Goal: Task Accomplishment & Management: Manage account settings

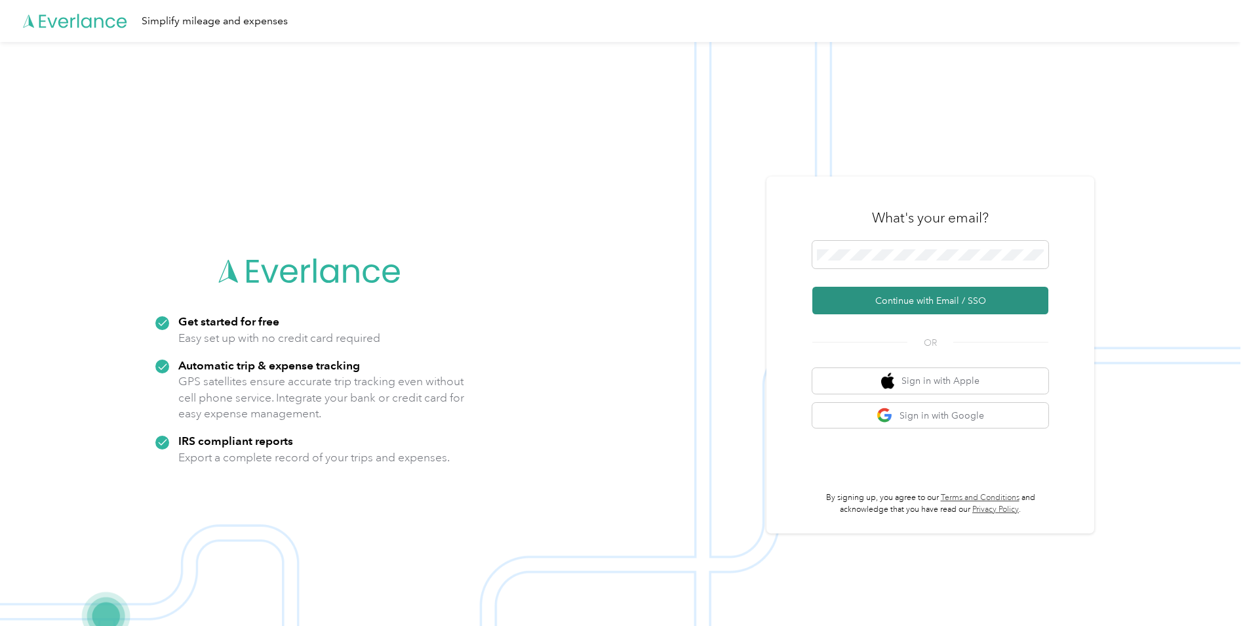
click at [872, 294] on button "Continue with Email / SSO" at bounding box center [930, 301] width 236 height 28
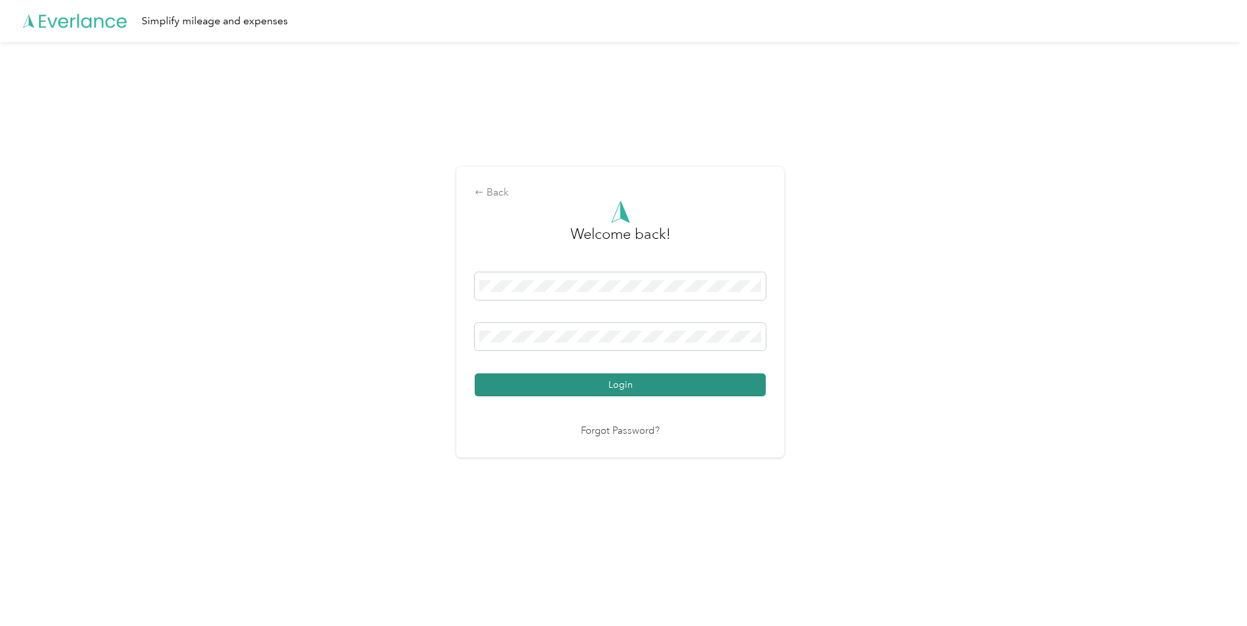
click at [645, 378] on button "Login" at bounding box center [620, 384] width 291 height 23
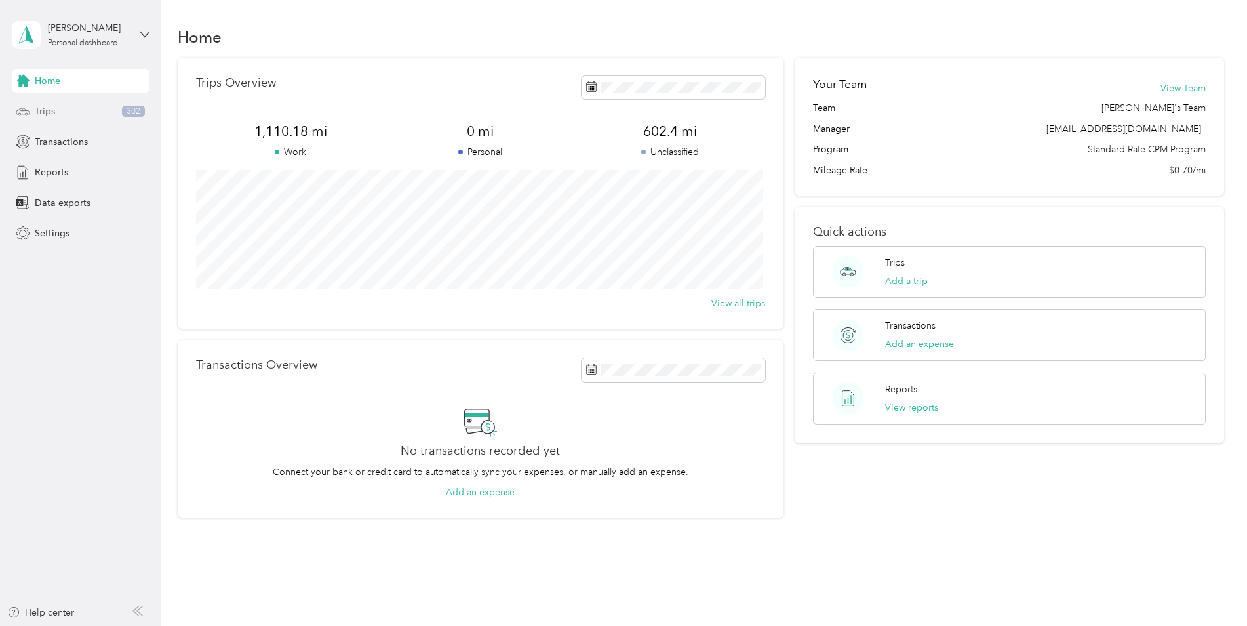
click at [114, 109] on div "Trips 302" at bounding box center [81, 112] width 138 height 24
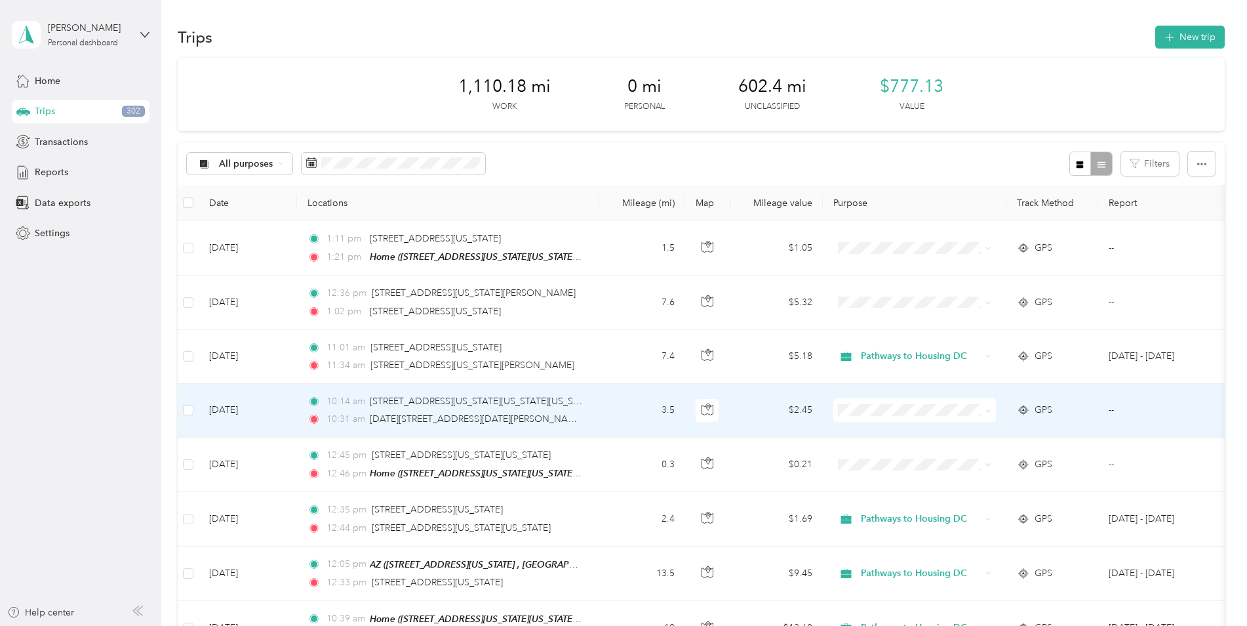
click at [921, 437] on ol "Pathways to Housing DC Personal" at bounding box center [914, 445] width 163 height 46
click at [871, 435] on li "Pathways to Housing DC" at bounding box center [914, 432] width 163 height 23
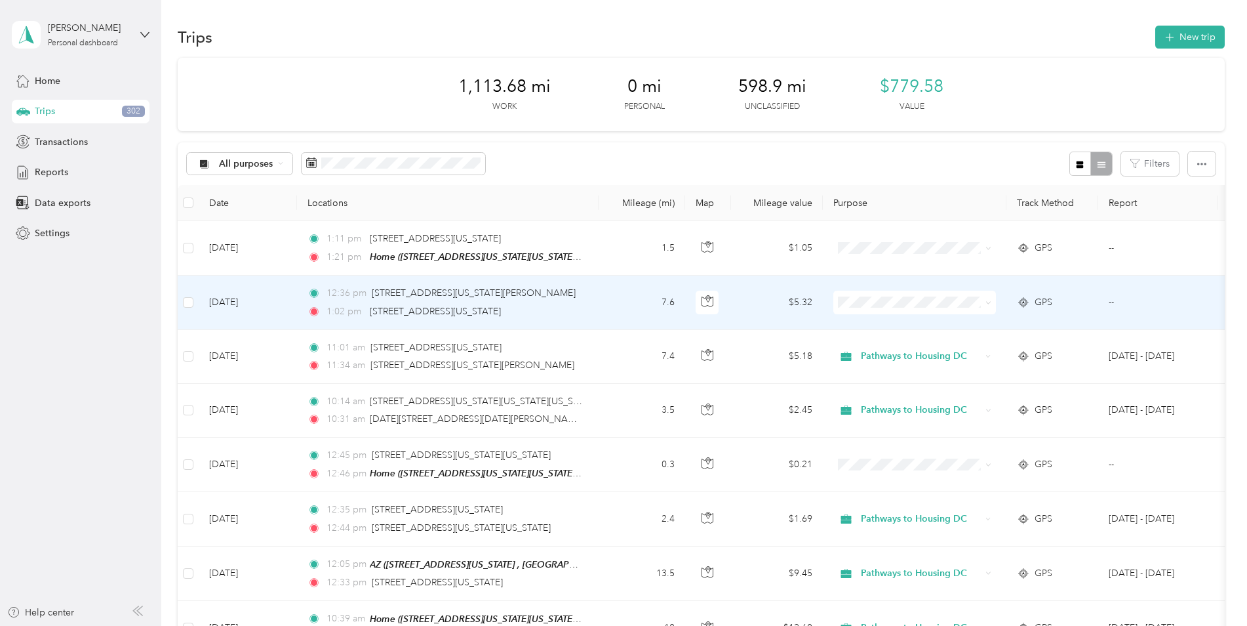
click at [877, 327] on li "Pathways to Housing DC" at bounding box center [914, 324] width 163 height 23
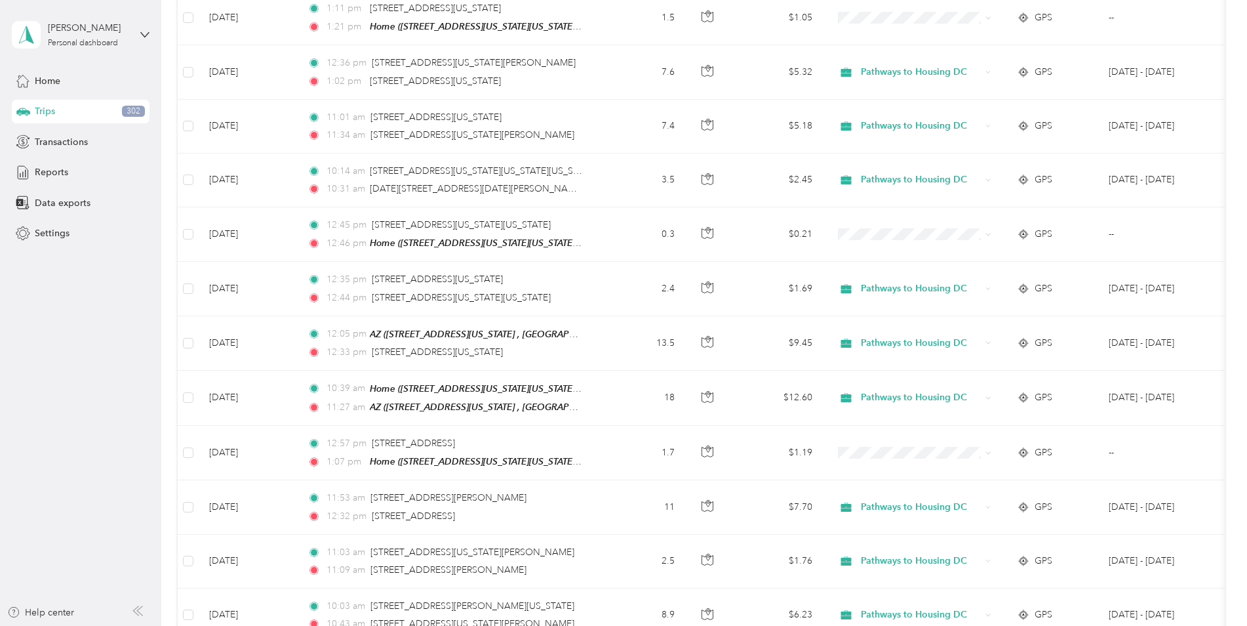
scroll to position [244, 0]
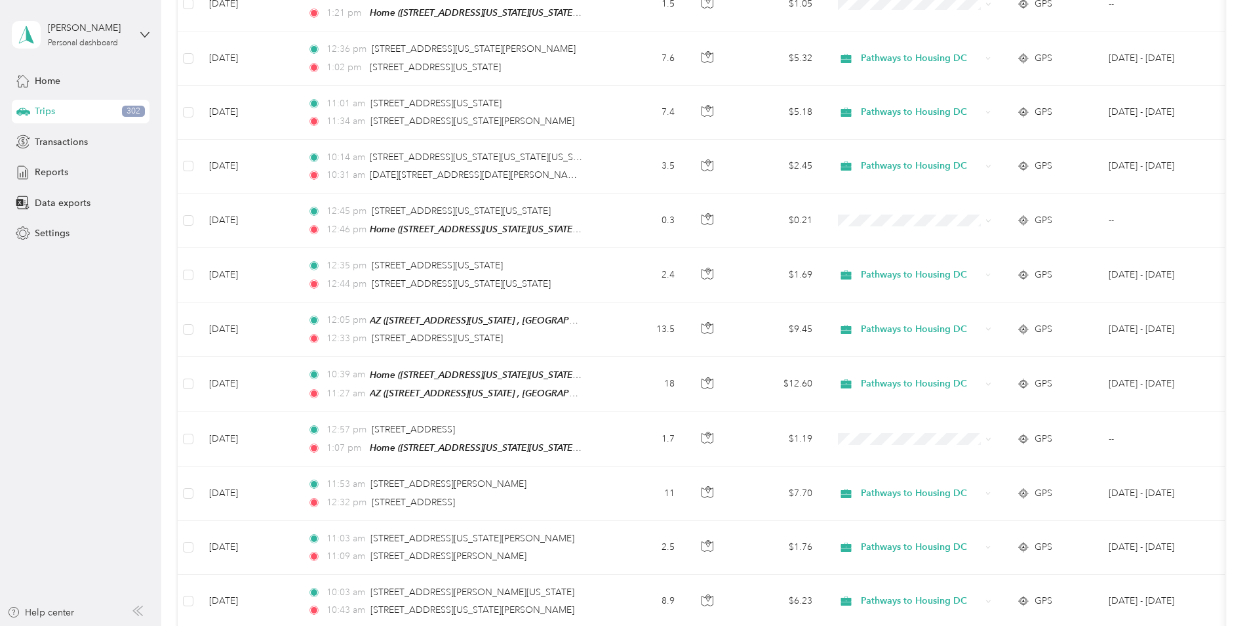
drag, startPoint x: 1234, startPoint y: 256, endPoint x: 1244, endPoint y: 276, distance: 22.0
click at [1241, 276] on div "Trips New trip 1,121.28 mi Work 0 mi Personal 591.3 mi Unclassified $784.90 Val…" at bounding box center [700, 313] width 1079 height 626
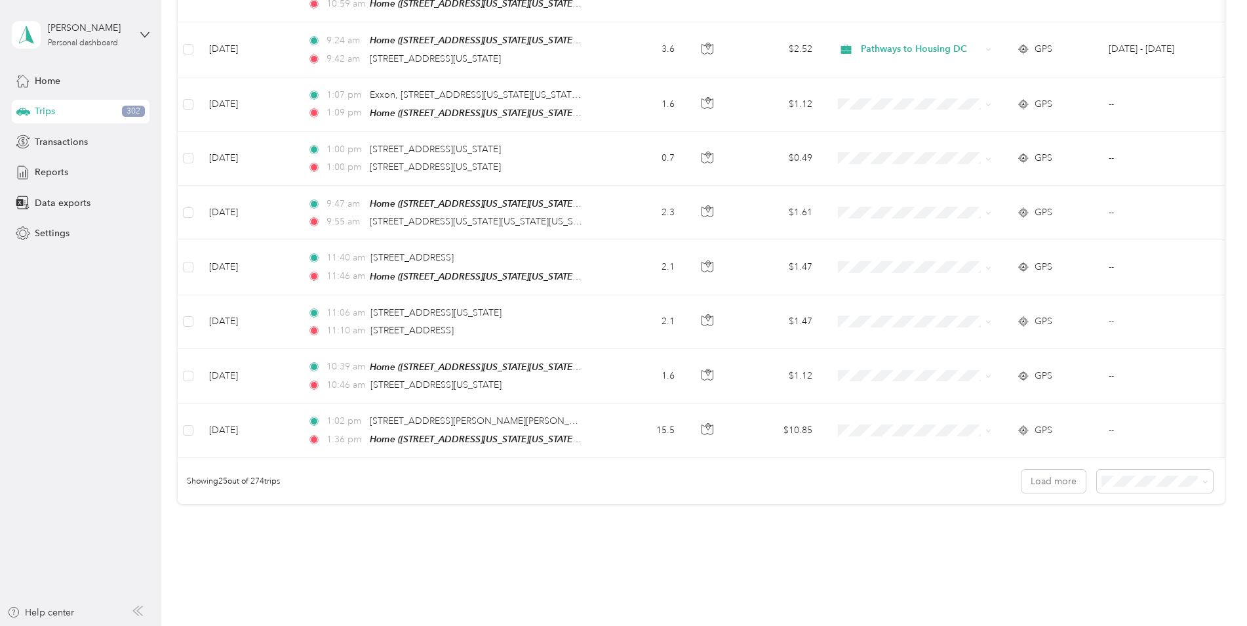
scroll to position [1128, 0]
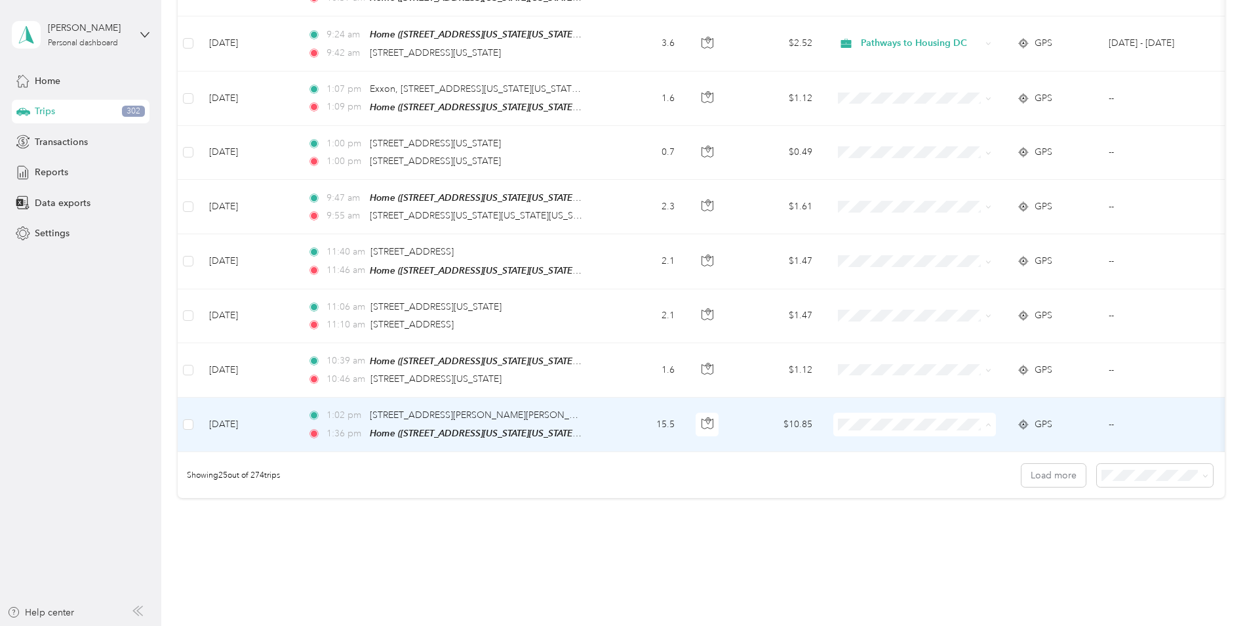
click at [870, 435] on span "Pathways to Housing DC" at bounding box center [926, 439] width 121 height 14
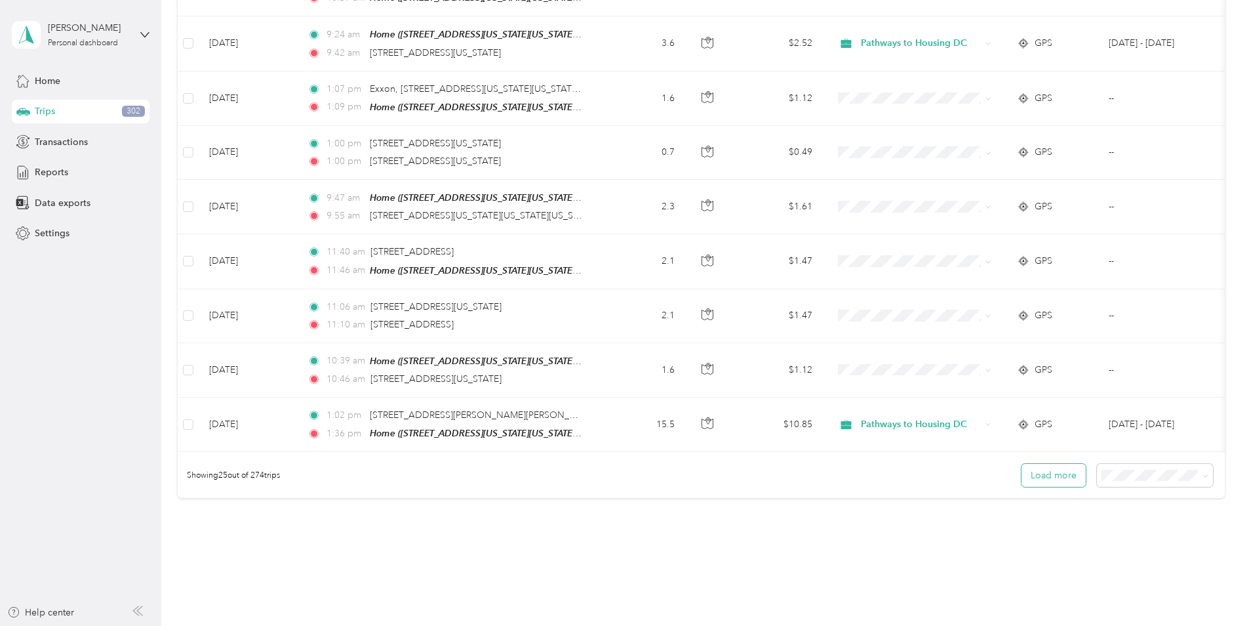
click at [1050, 481] on button "Load more" at bounding box center [1054, 475] width 64 height 23
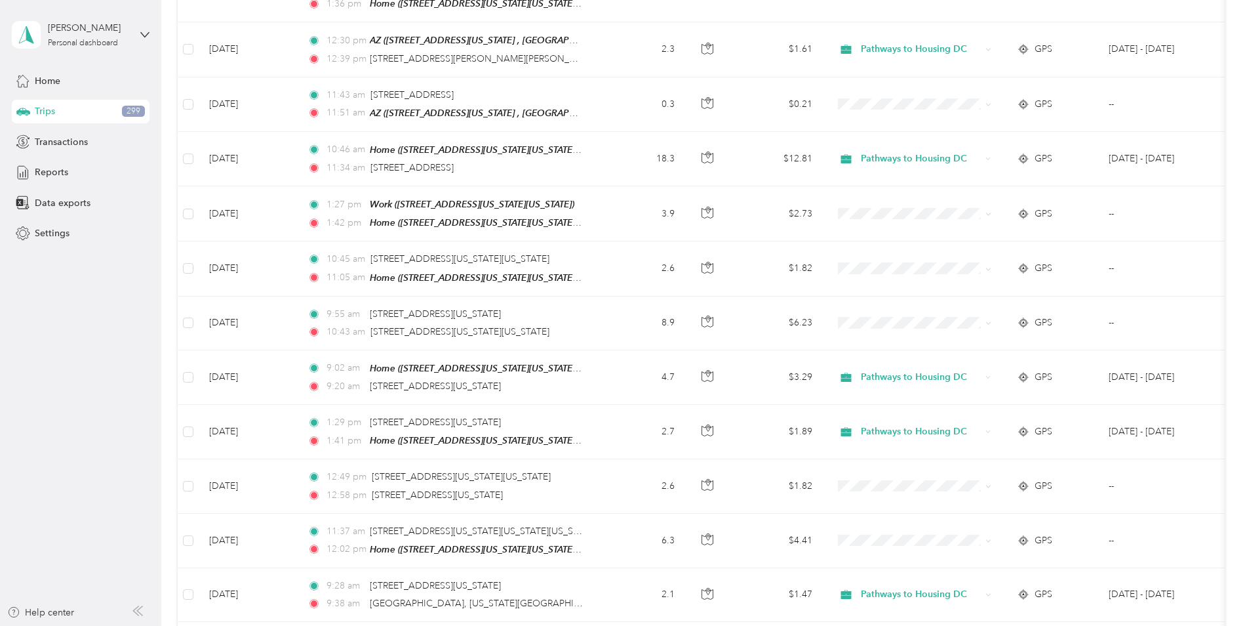
scroll to position [1561, 0]
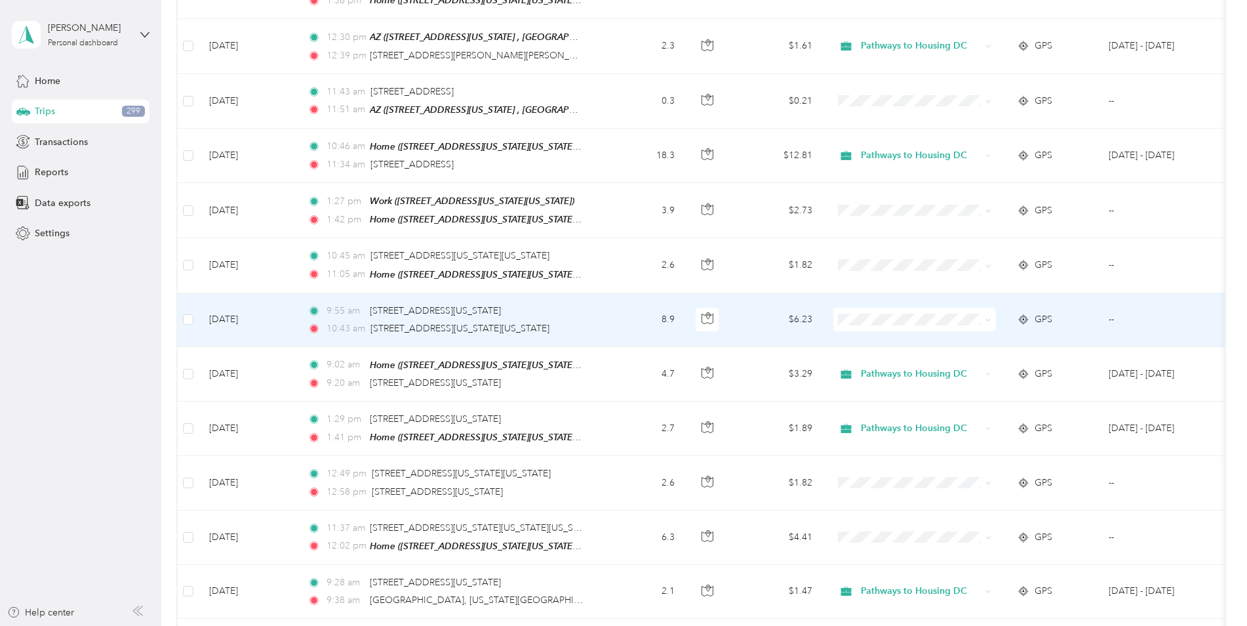
click at [875, 332] on li "Pathways to Housing DC" at bounding box center [914, 322] width 163 height 23
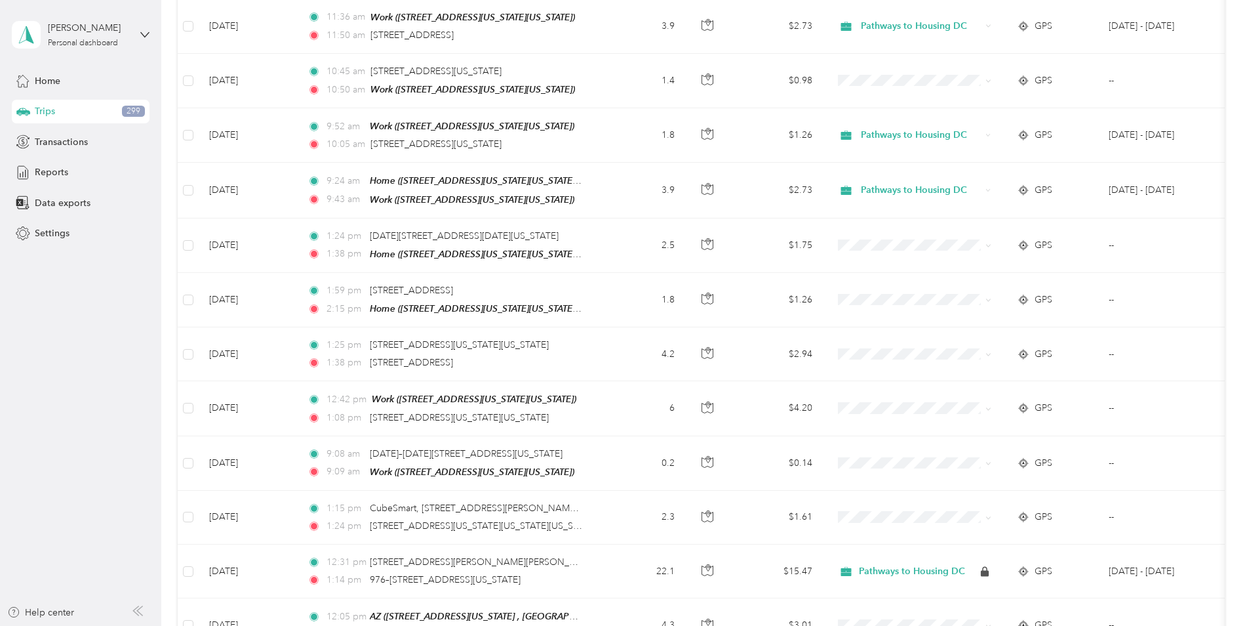
scroll to position [2292, 0]
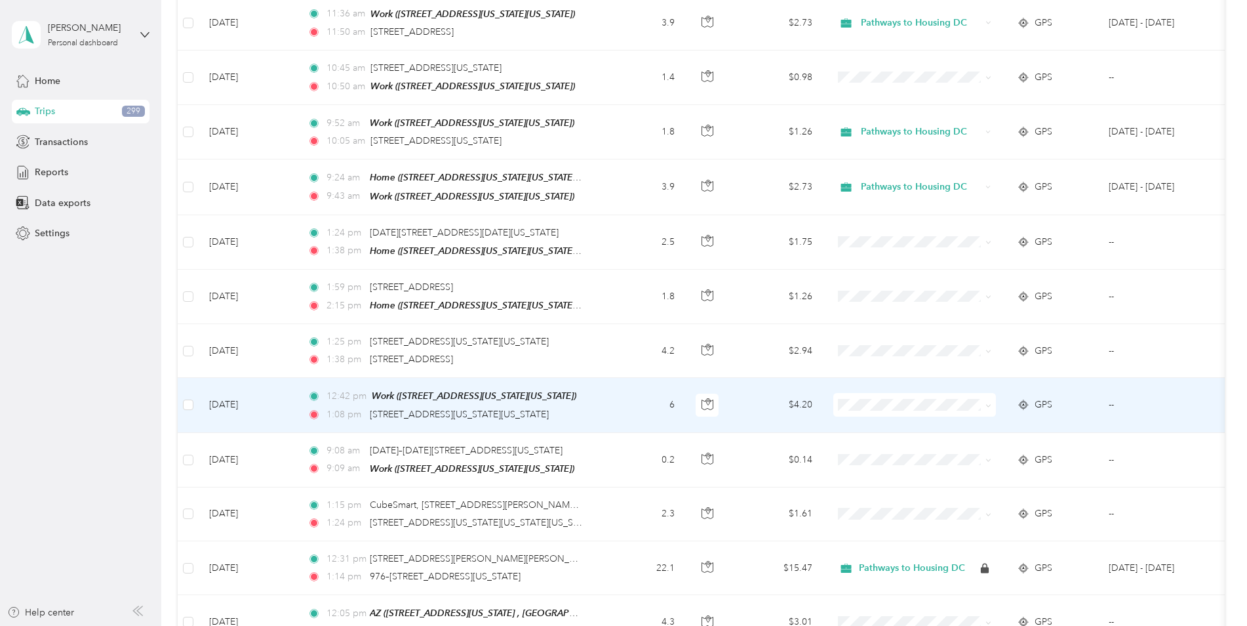
click at [874, 407] on li "Pathways to Housing DC" at bounding box center [914, 402] width 163 height 23
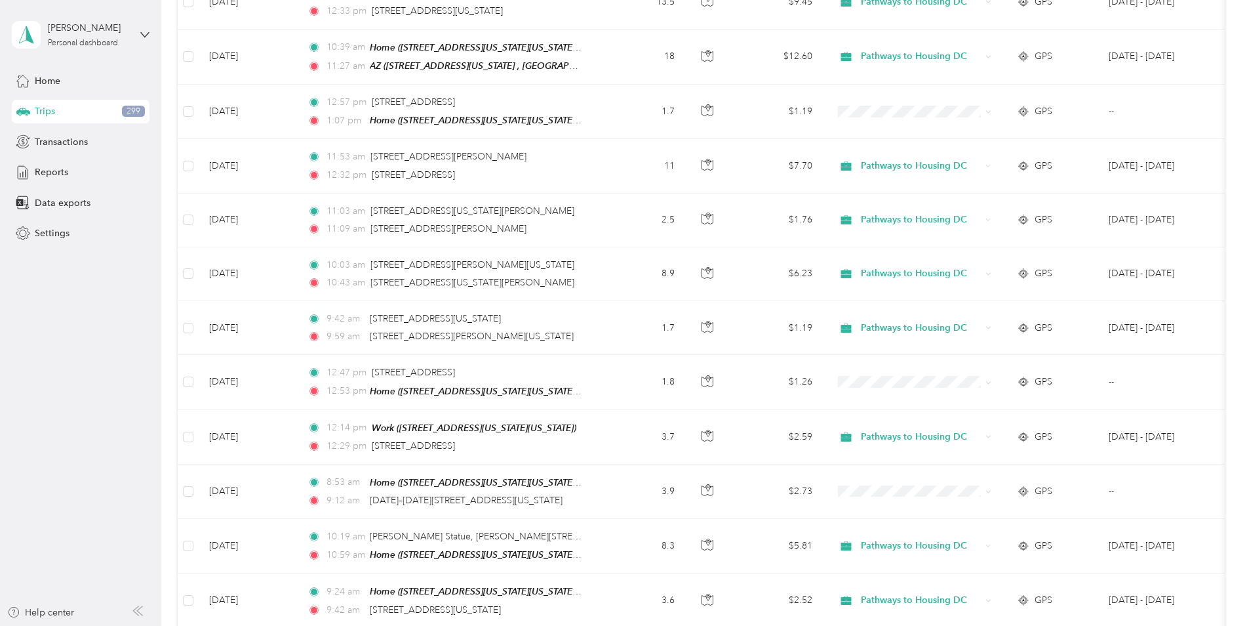
scroll to position [0, 0]
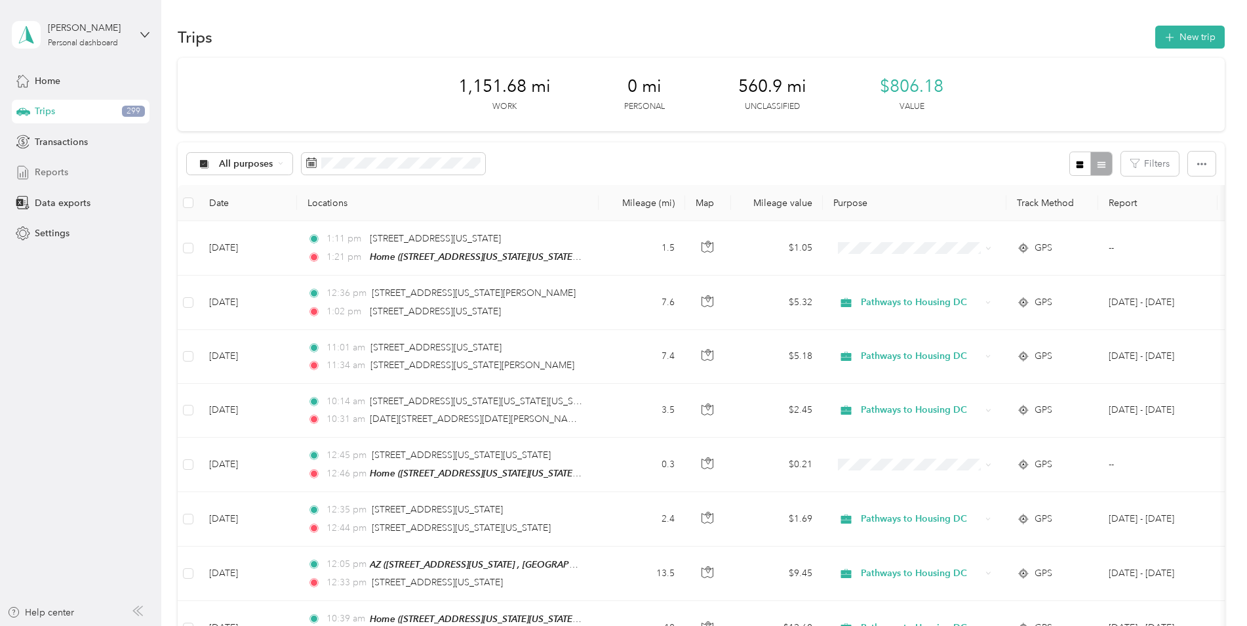
click at [65, 175] on span "Reports" at bounding box center [51, 172] width 33 height 14
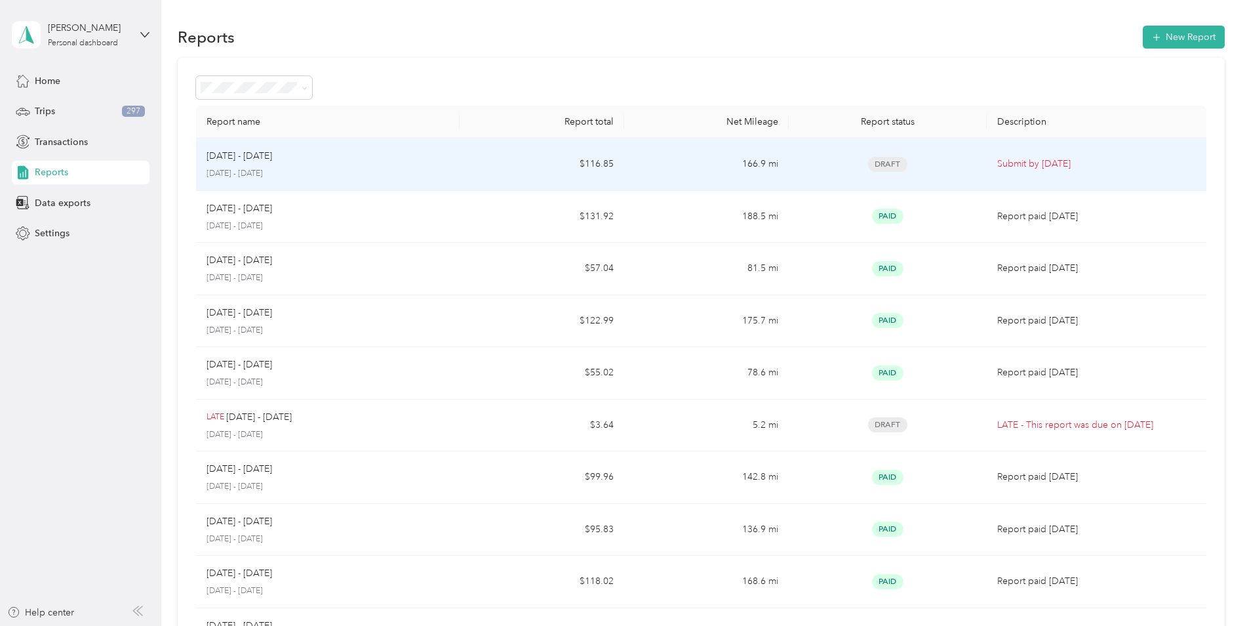
click at [1014, 161] on p "Submit by [DATE]" at bounding box center [1096, 164] width 199 height 14
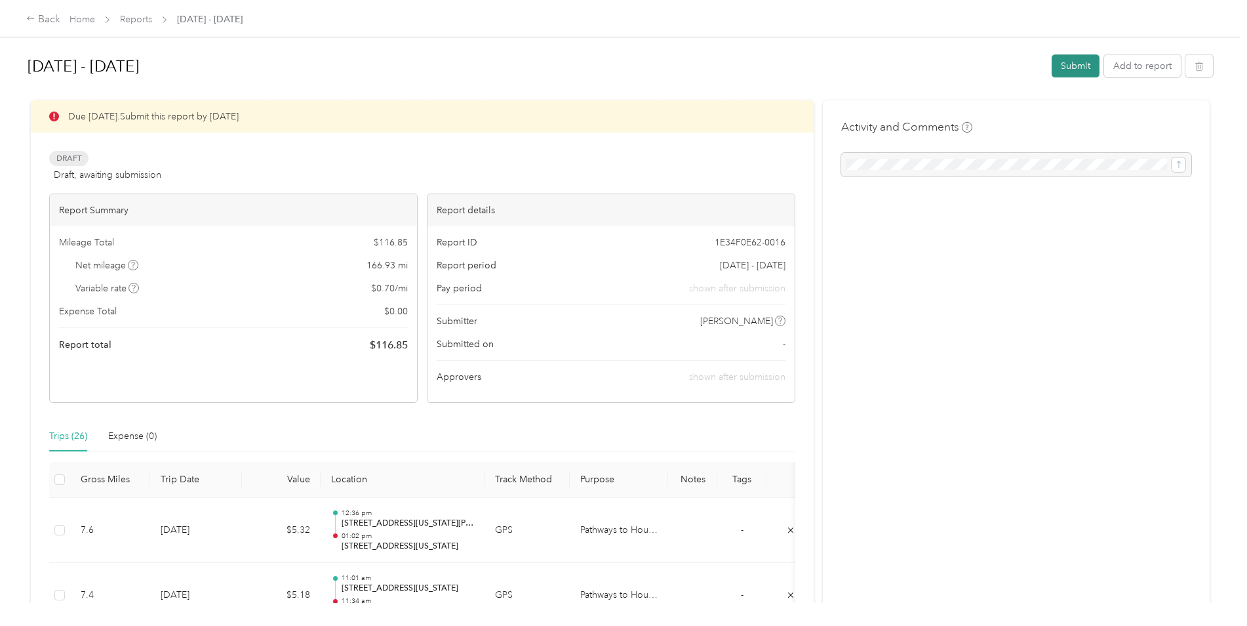
click at [1054, 64] on button "Submit" at bounding box center [1076, 65] width 48 height 23
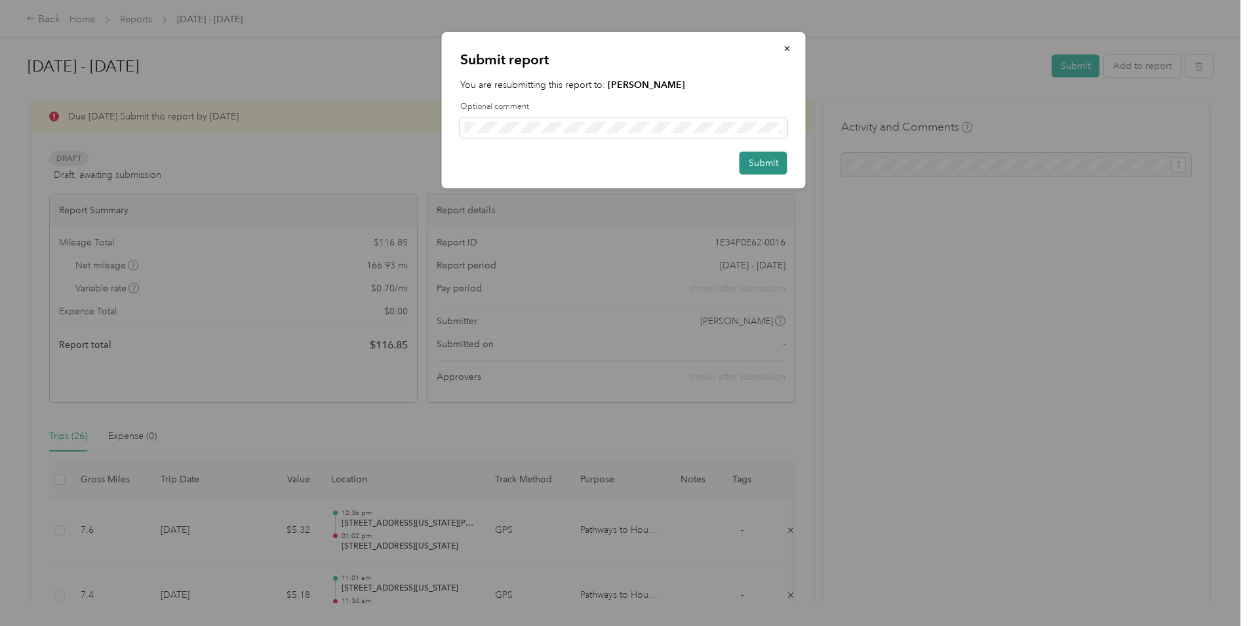
click at [755, 157] on button "Submit" at bounding box center [764, 162] width 48 height 23
